Goal: Find specific page/section: Find specific page/section

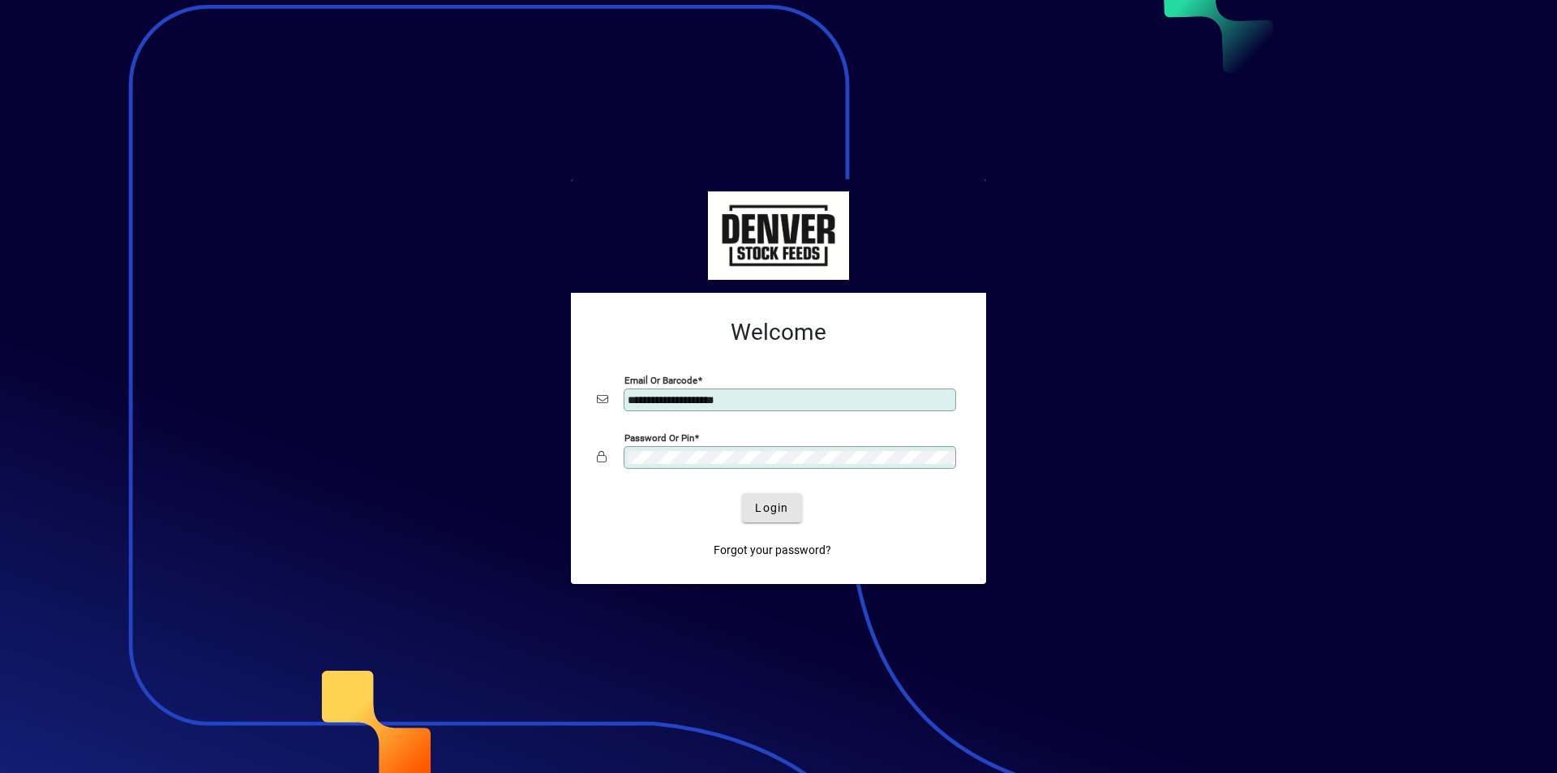
click at [777, 505] on span "Login" at bounding box center [771, 507] width 33 height 17
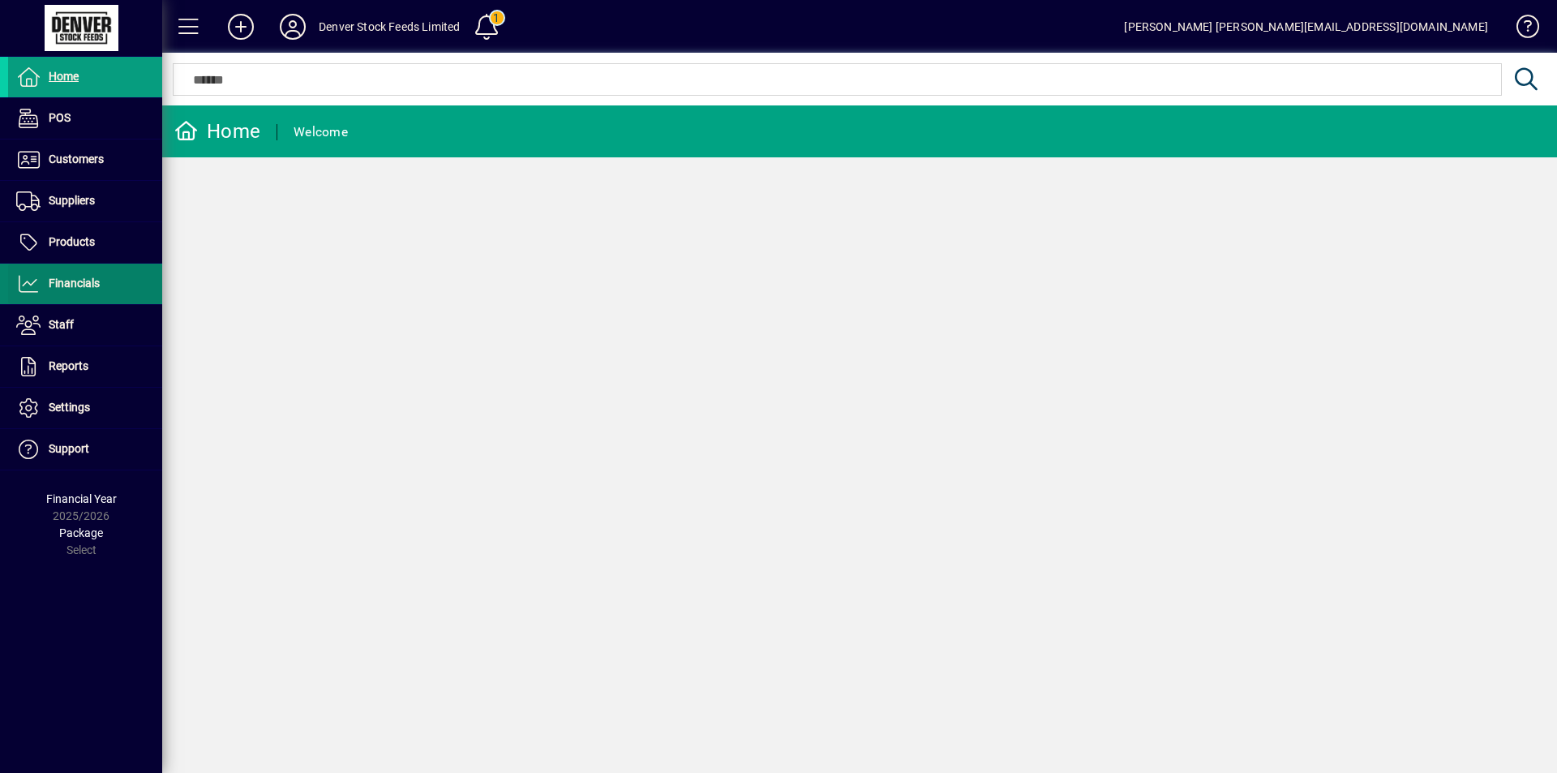
click at [34, 282] on icon at bounding box center [28, 283] width 24 height 19
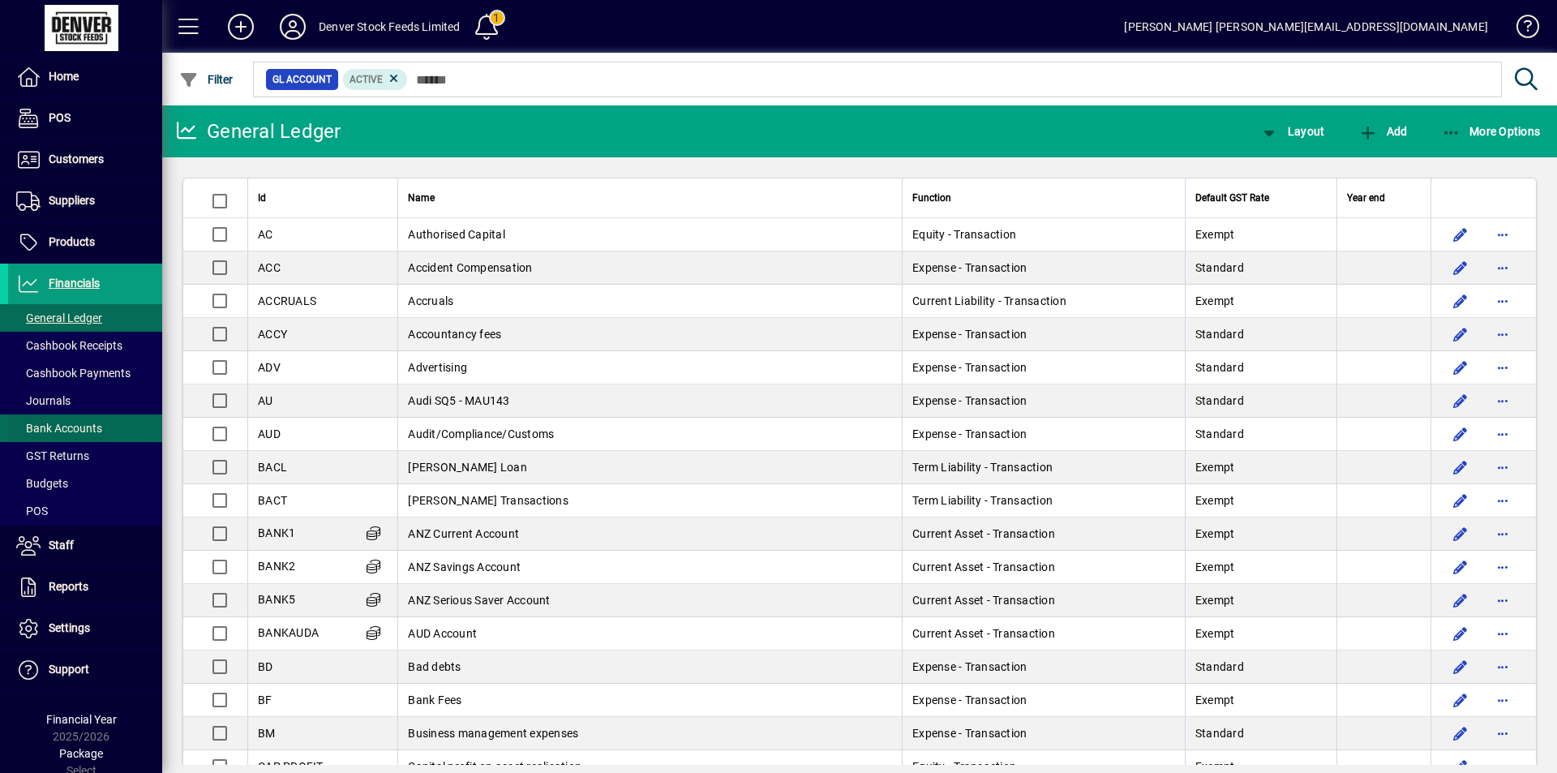
click at [64, 424] on span "Bank Accounts" at bounding box center [59, 428] width 86 height 13
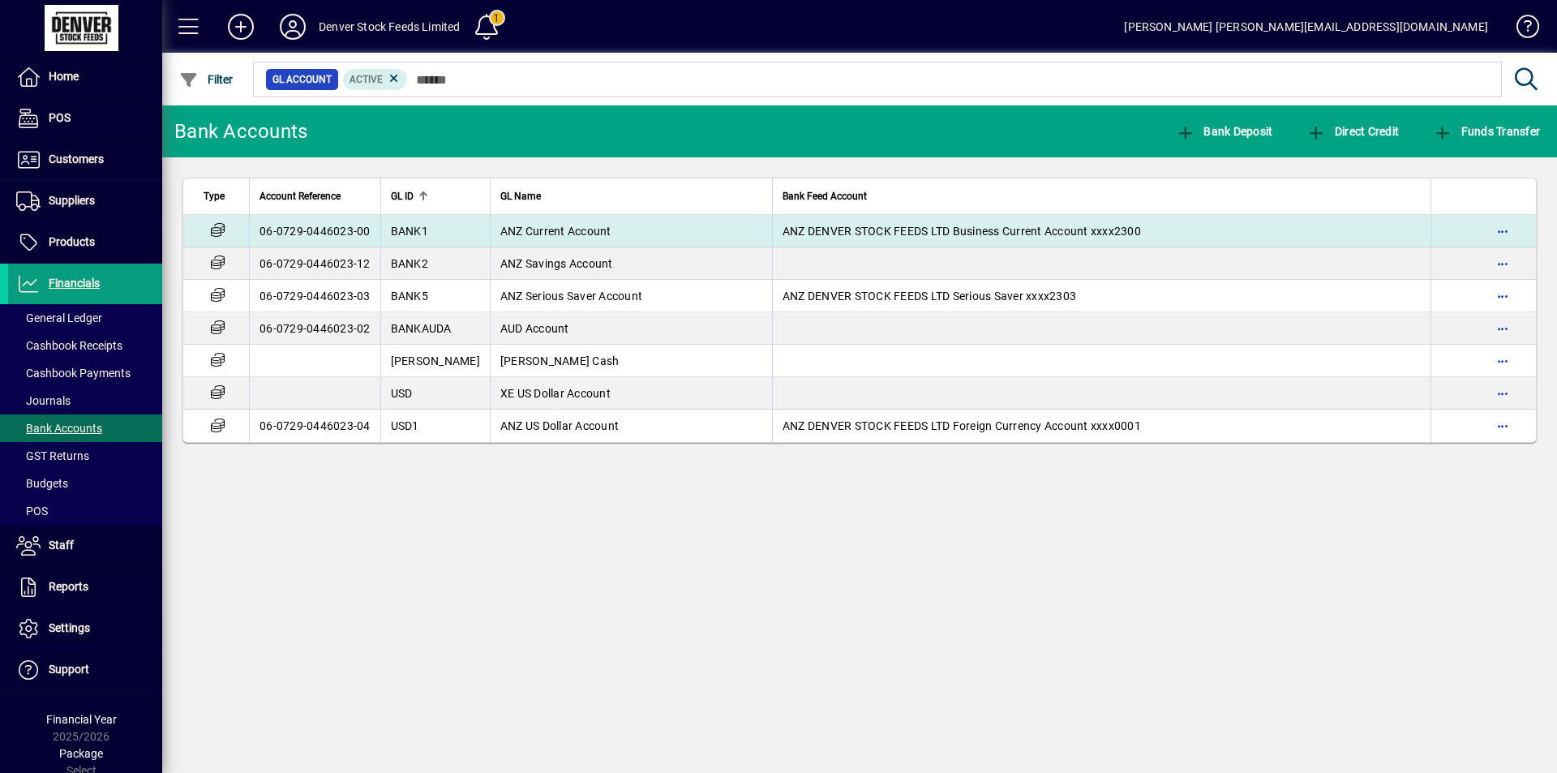
click at [609, 232] on td "ANZ Current Account" at bounding box center [631, 231] width 282 height 32
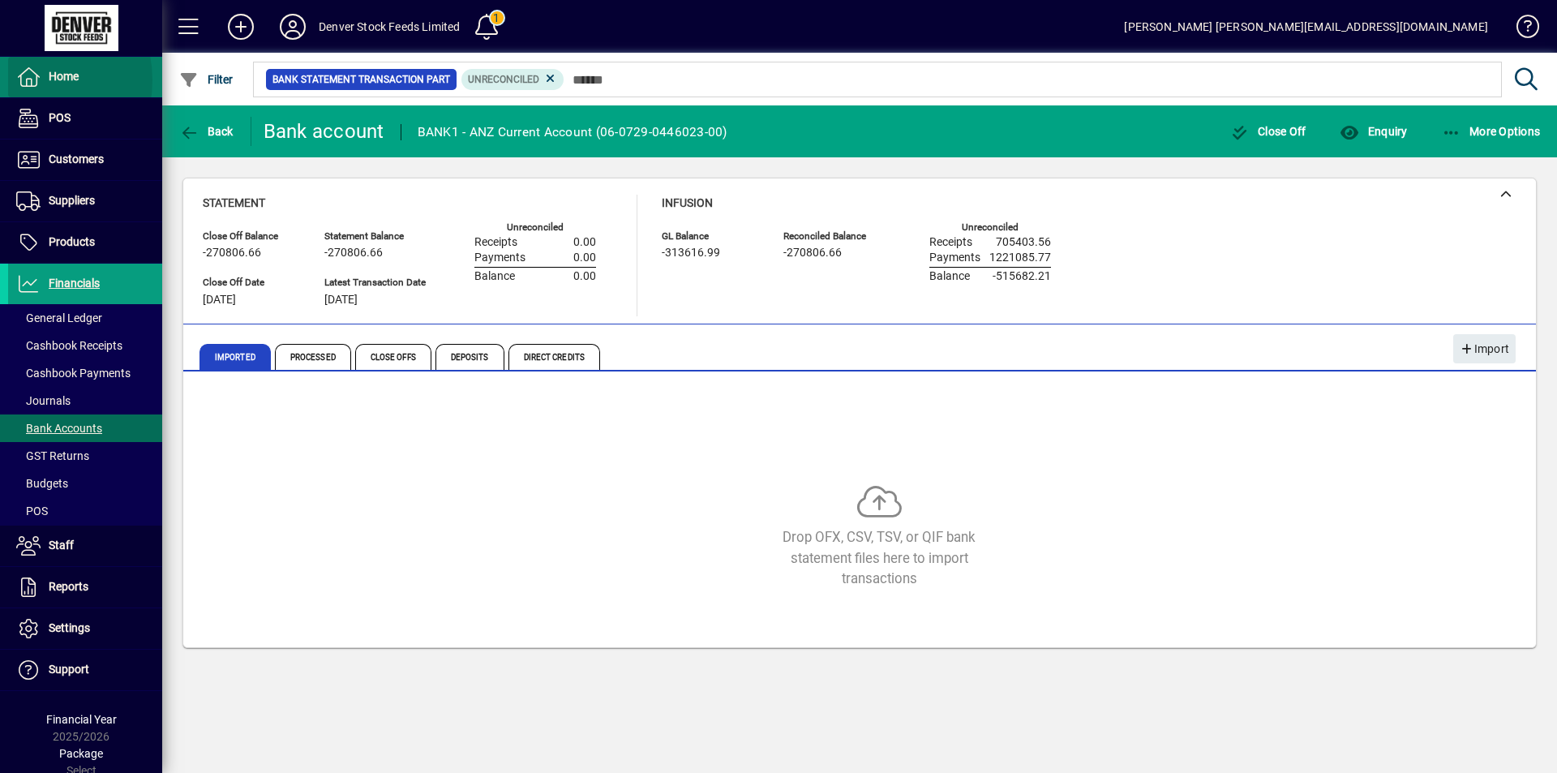
click at [24, 80] on icon at bounding box center [28, 76] width 24 height 19
